Goal: Task Accomplishment & Management: Use online tool/utility

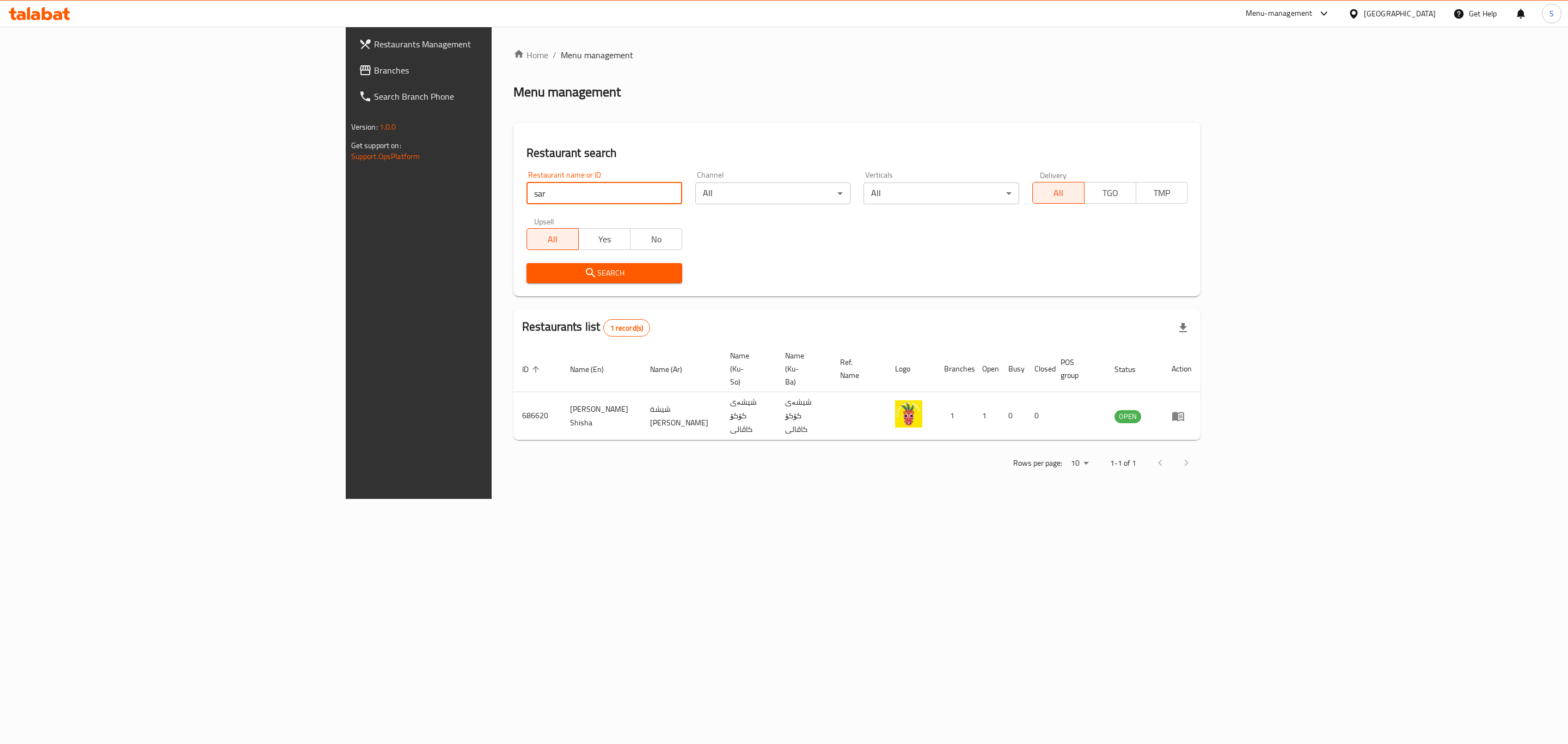
type input "sarwaran"
click button "Search" at bounding box center [604, 272] width 156 height 20
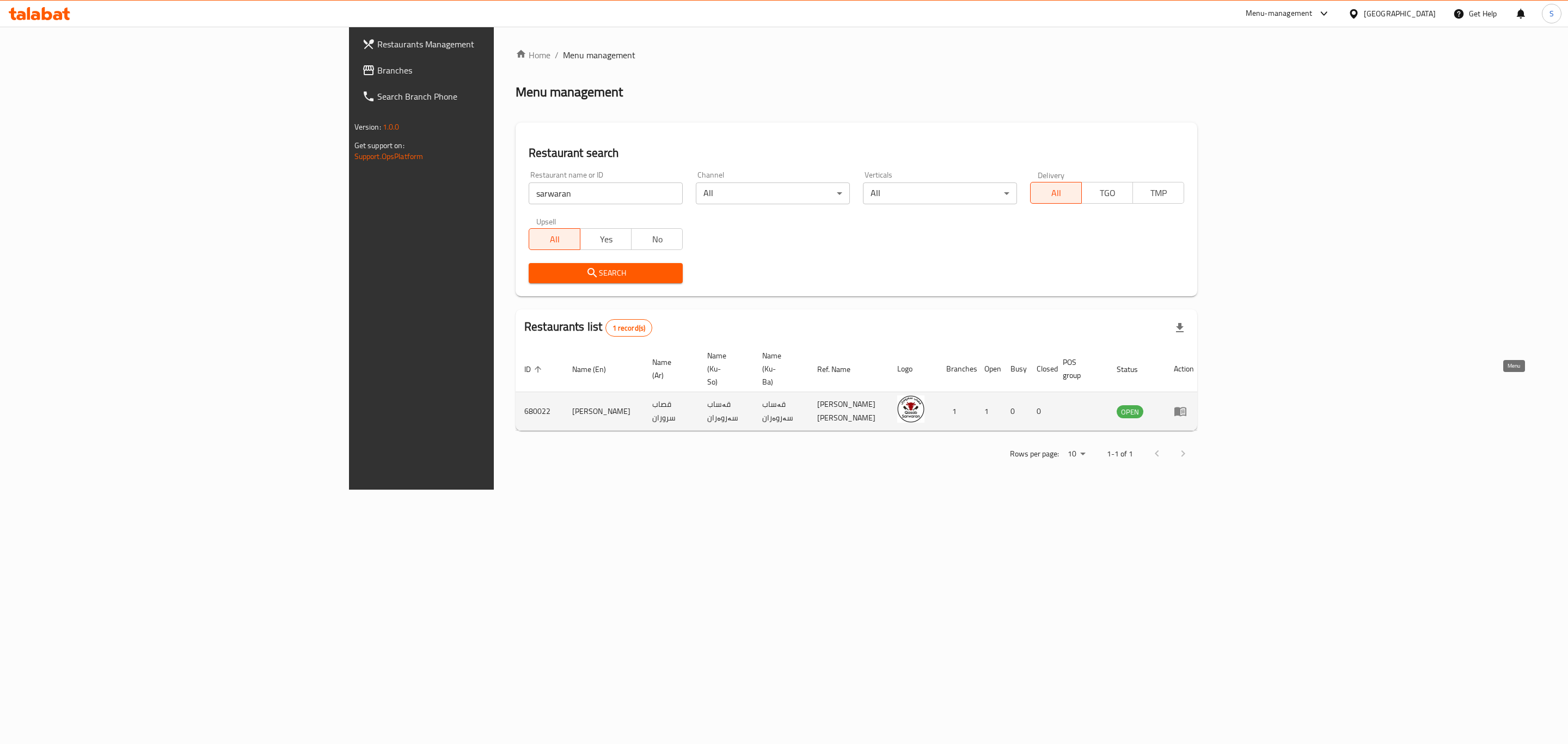
click at [1187, 405] on icon "enhanced table" at bounding box center [1180, 411] width 13 height 13
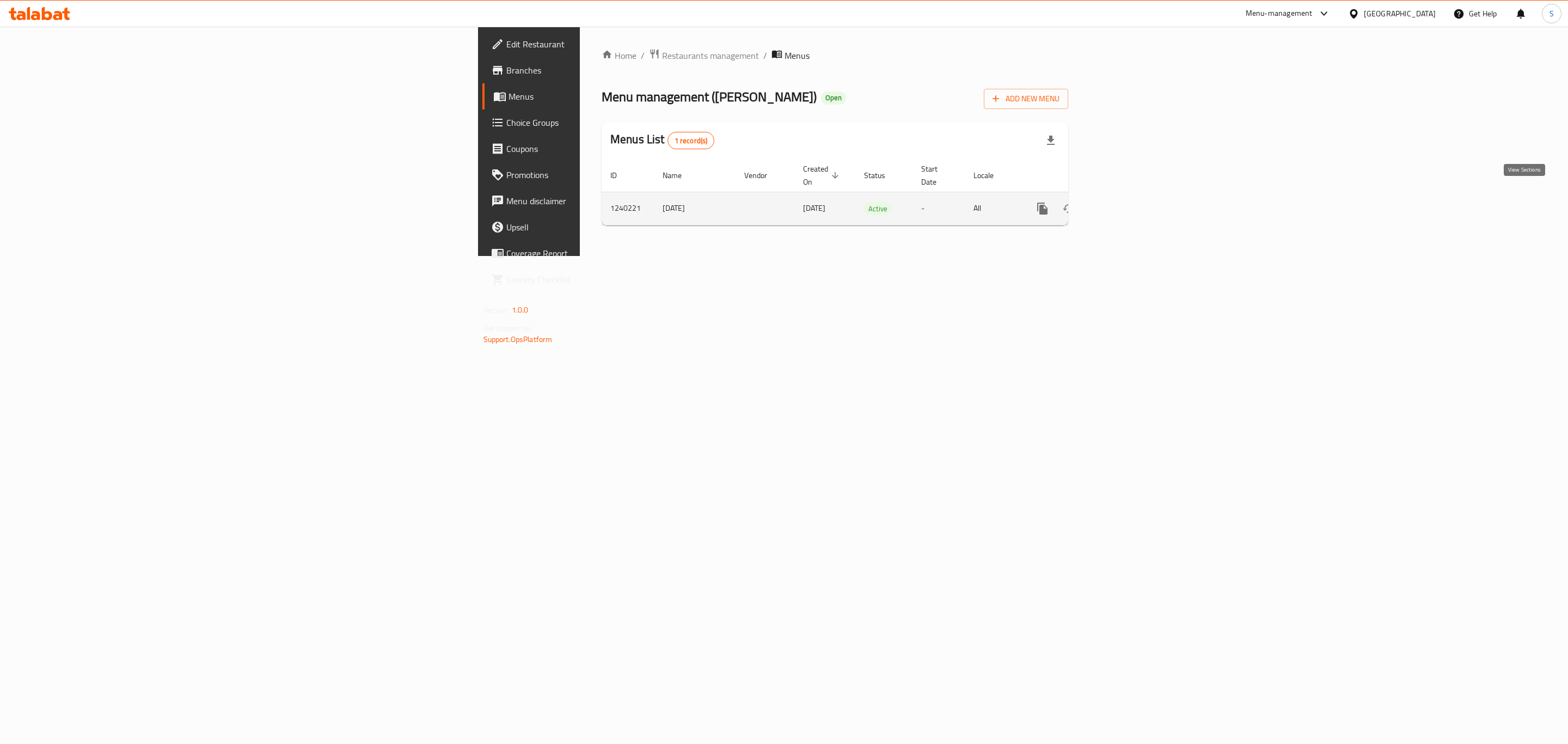
click at [1126, 204] on icon "enhanced table" at bounding box center [1121, 209] width 10 height 10
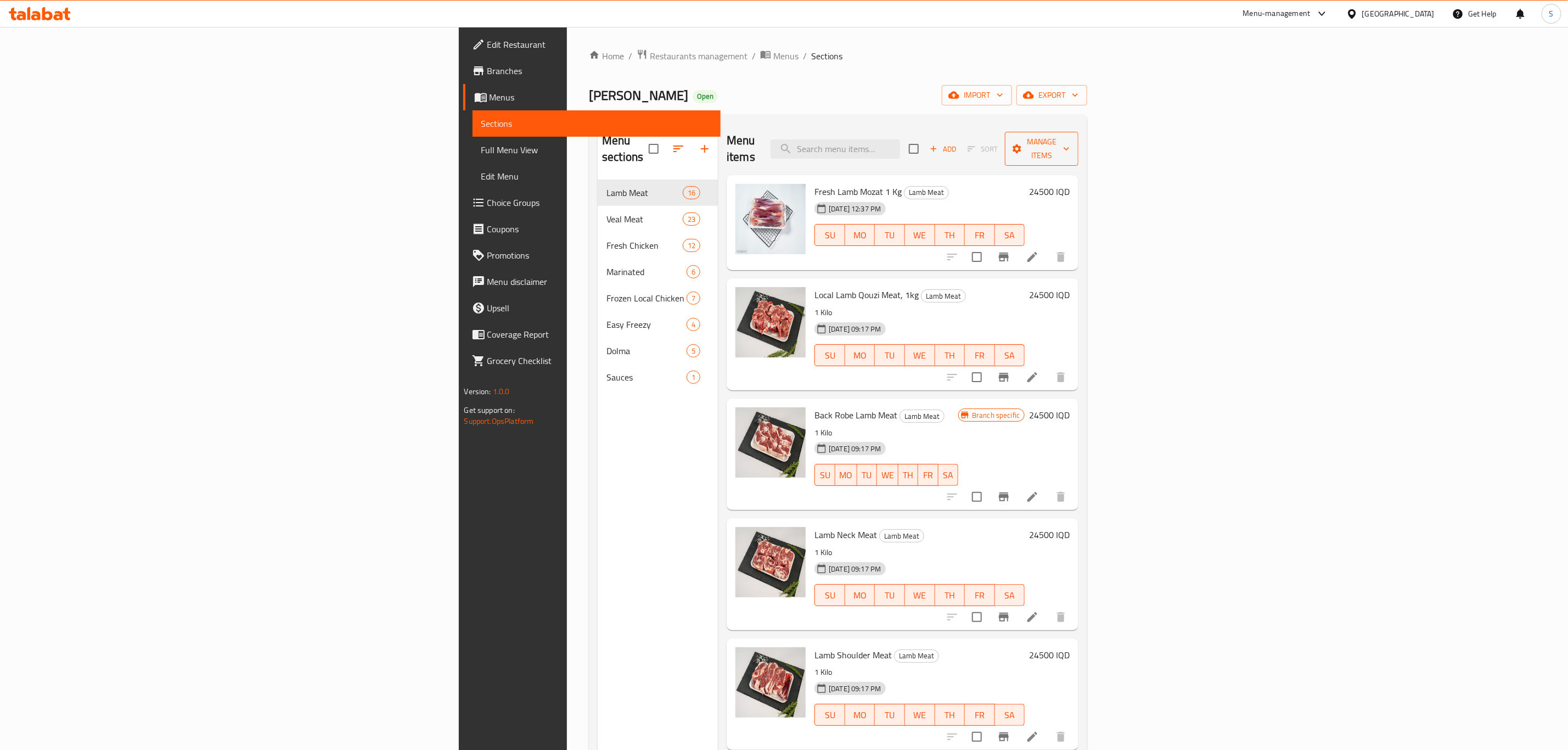
click at [1069, 136] on span "Manage items" at bounding box center [1041, 149] width 56 height 27
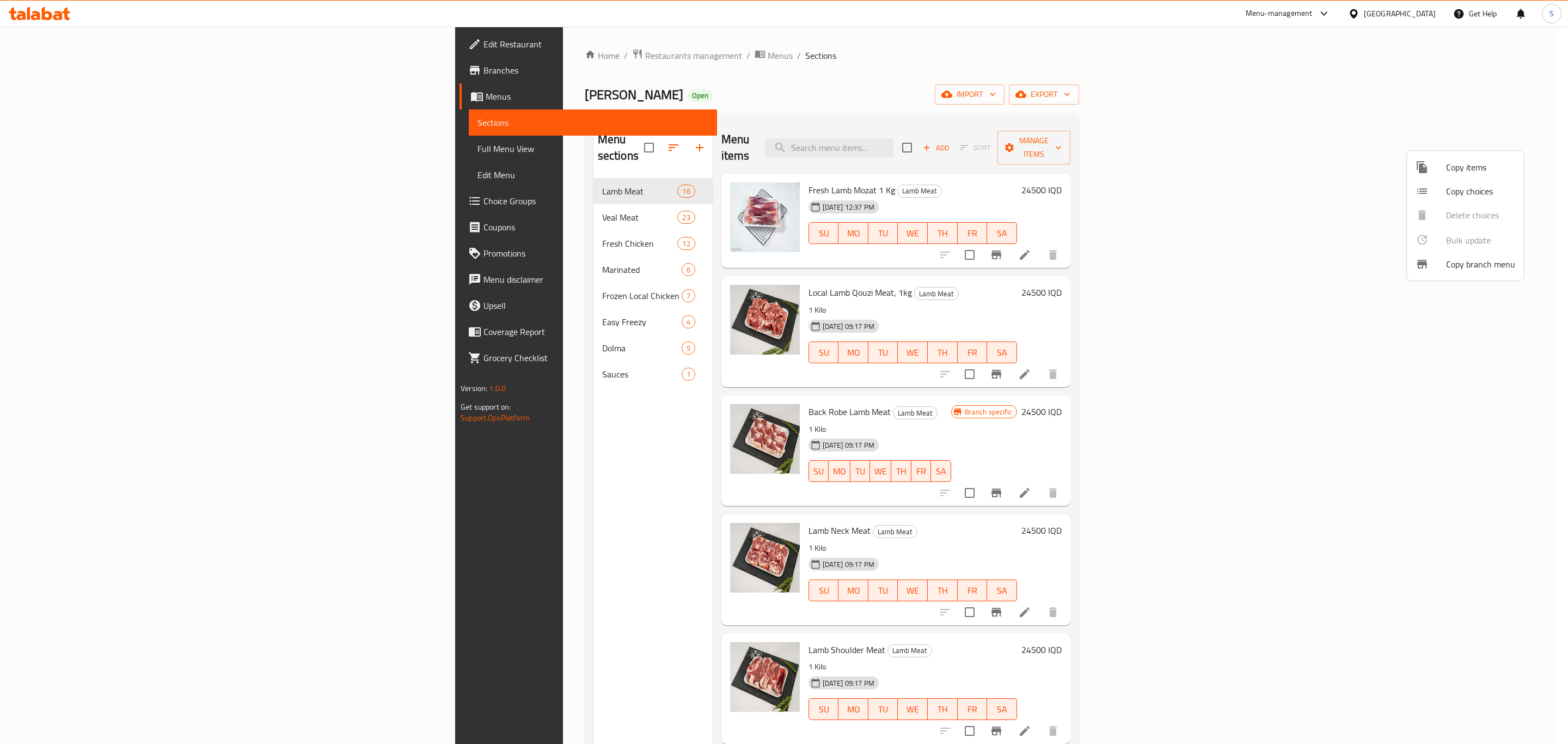
click at [1488, 100] on div at bounding box center [784, 372] width 1568 height 744
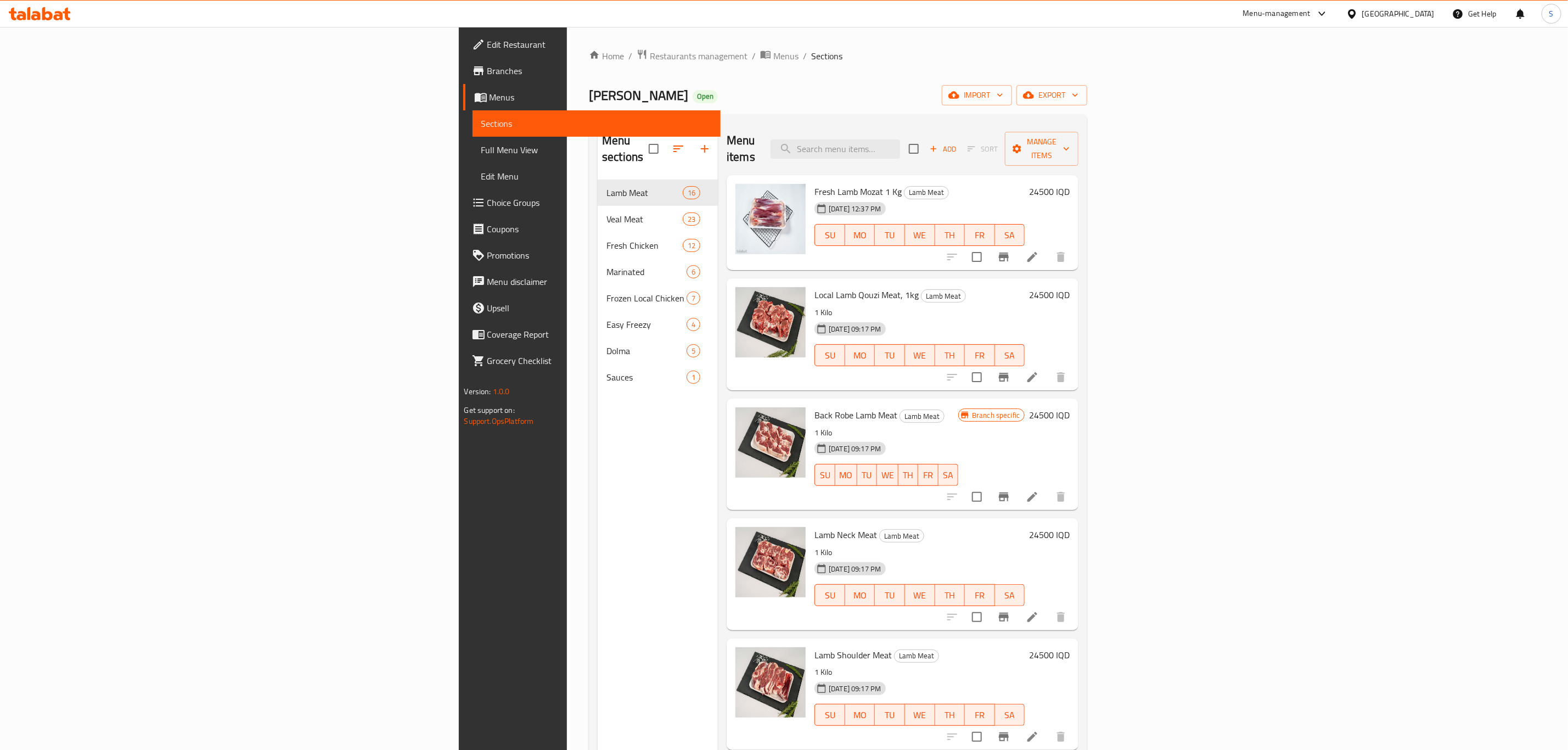
click at [1078, 101] on span "export" at bounding box center [1052, 95] width 53 height 14
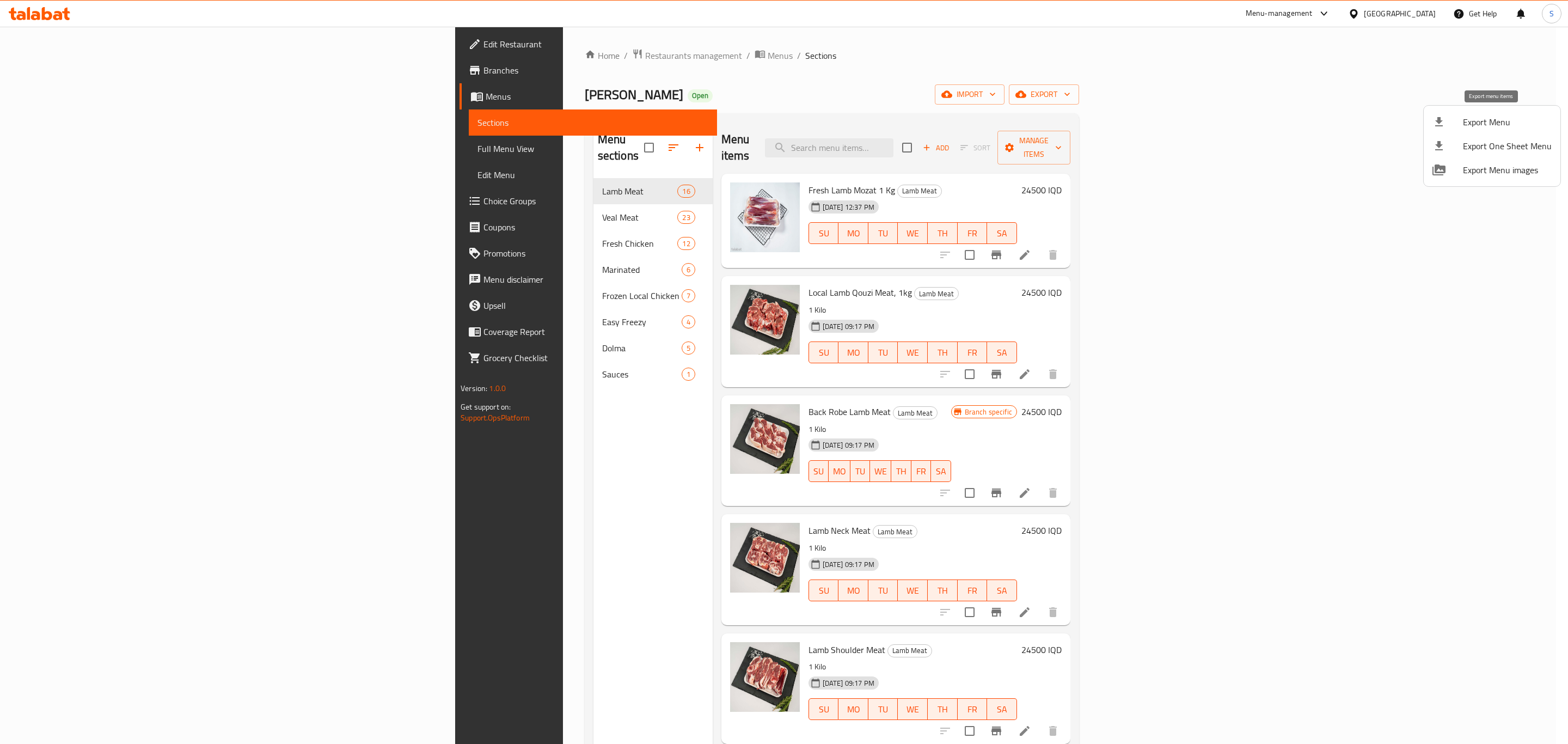
click at [1485, 120] on span "Export Menu" at bounding box center [1507, 122] width 89 height 13
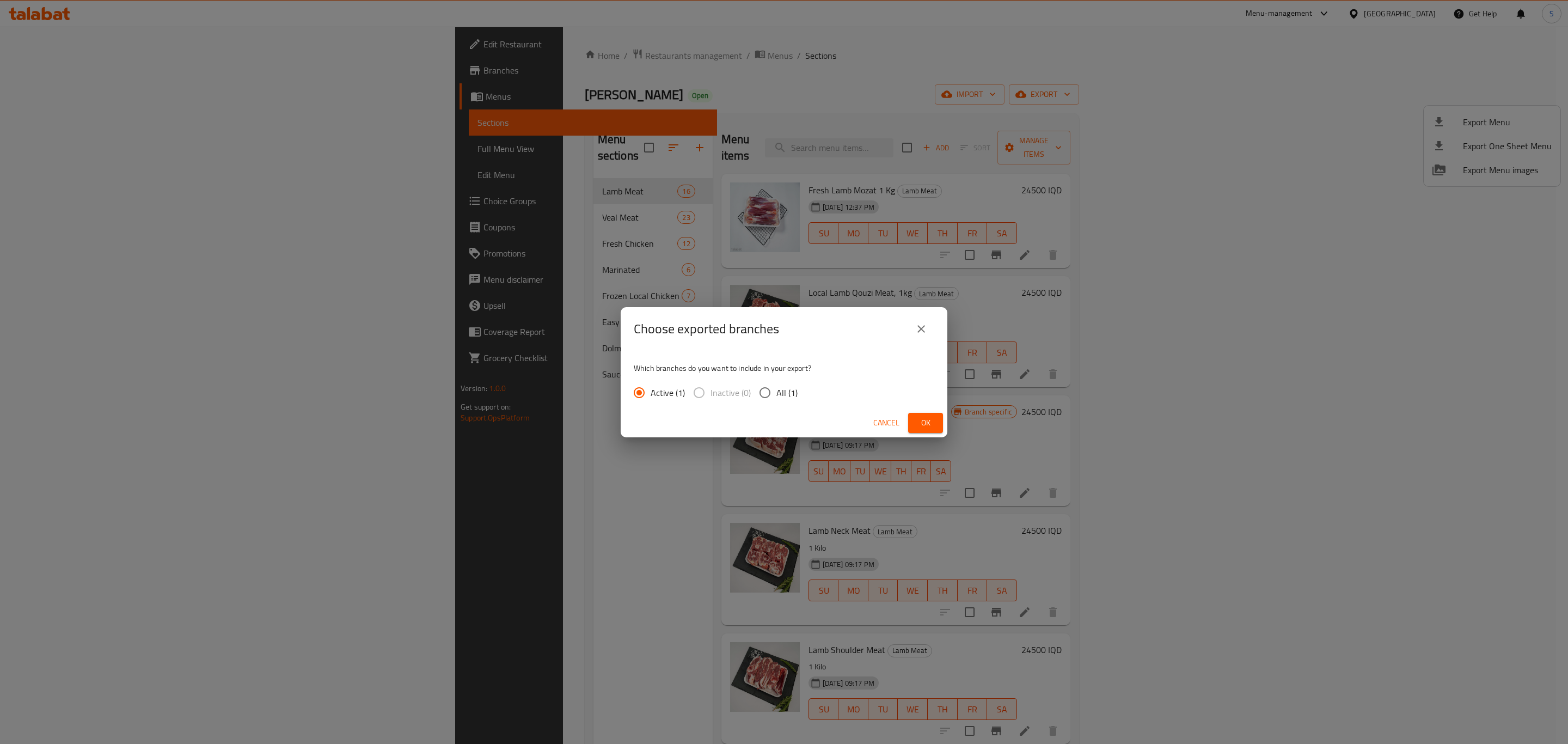
click at [778, 393] on span "All (1)" at bounding box center [787, 392] width 21 height 13
click at [776, 393] on input "All (1)" at bounding box center [765, 392] width 23 height 23
radio input "true"
click at [925, 420] on span "Ok" at bounding box center [925, 423] width 17 height 13
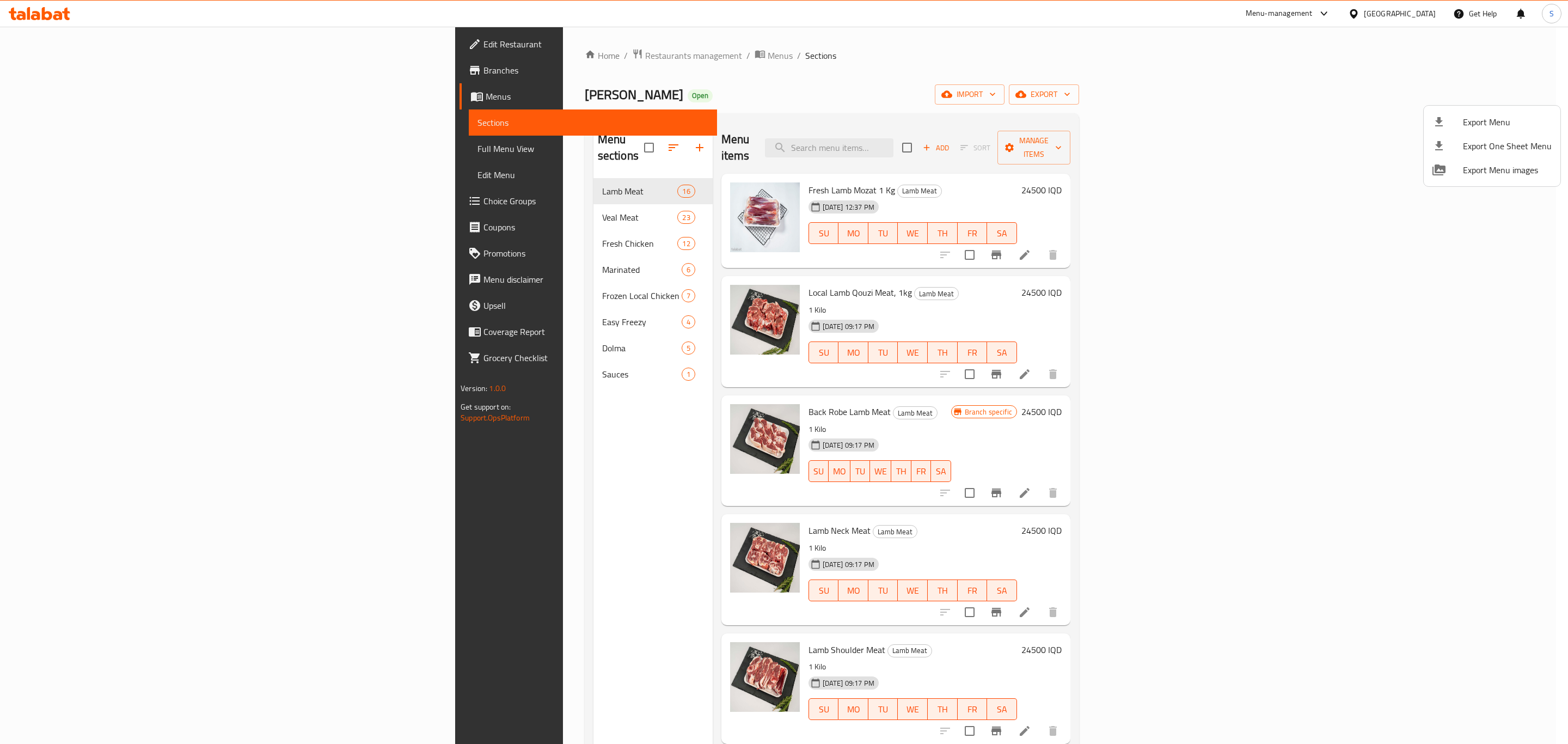
click at [1243, 32] on div at bounding box center [784, 372] width 1568 height 744
